Goal: Use online tool/utility: Utilize a website feature to perform a specific function

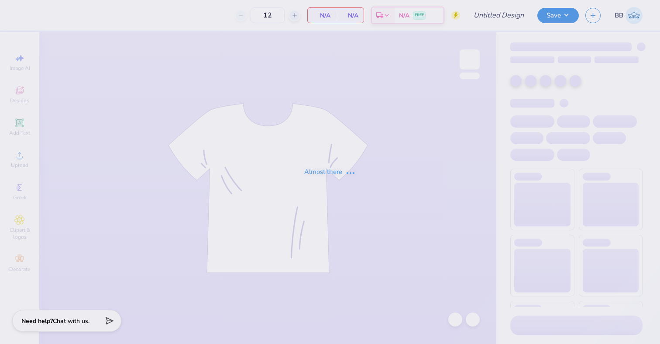
type input "50"
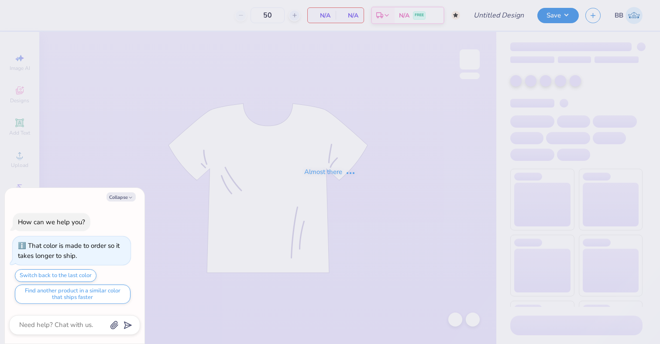
type input "DZ Jam"
type textarea "x"
type input "300"
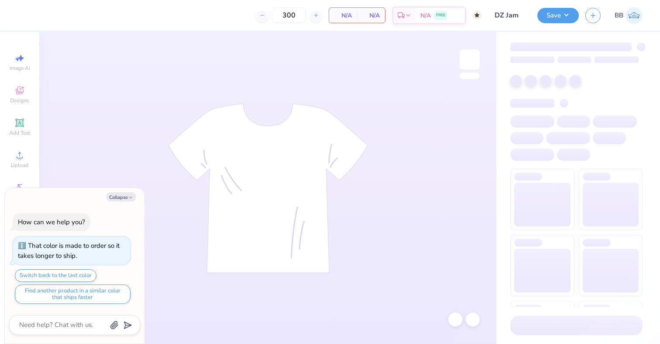
type textarea "x"
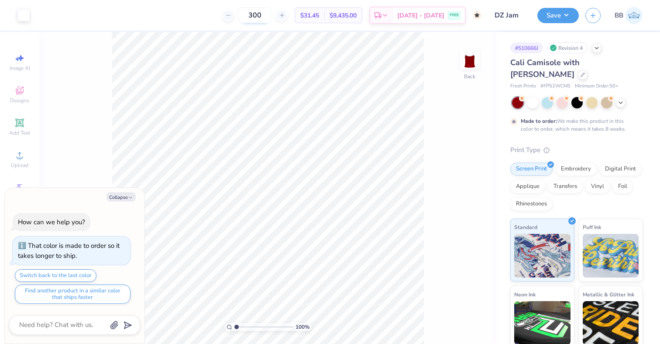
click at [271, 20] on input "300" at bounding box center [255, 15] width 34 height 16
type input "3"
type input "188"
click at [121, 194] on button "Collapse" at bounding box center [120, 196] width 29 height 9
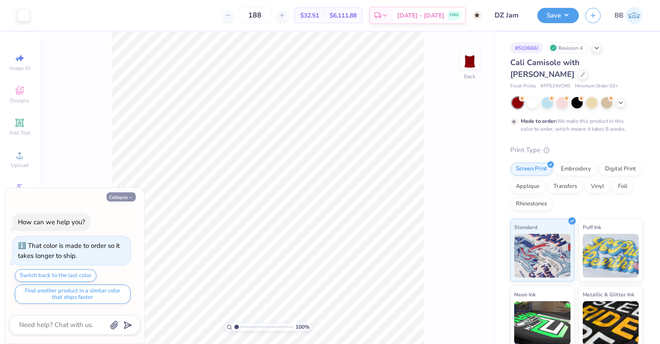
type textarea "x"
